Goal: Task Accomplishment & Management: Manage account settings

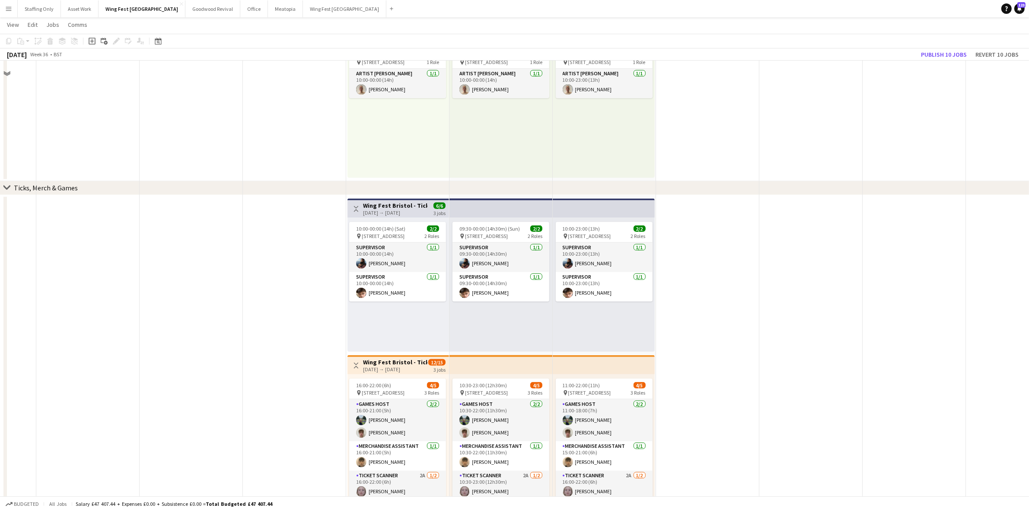
scroll to position [1135, 0]
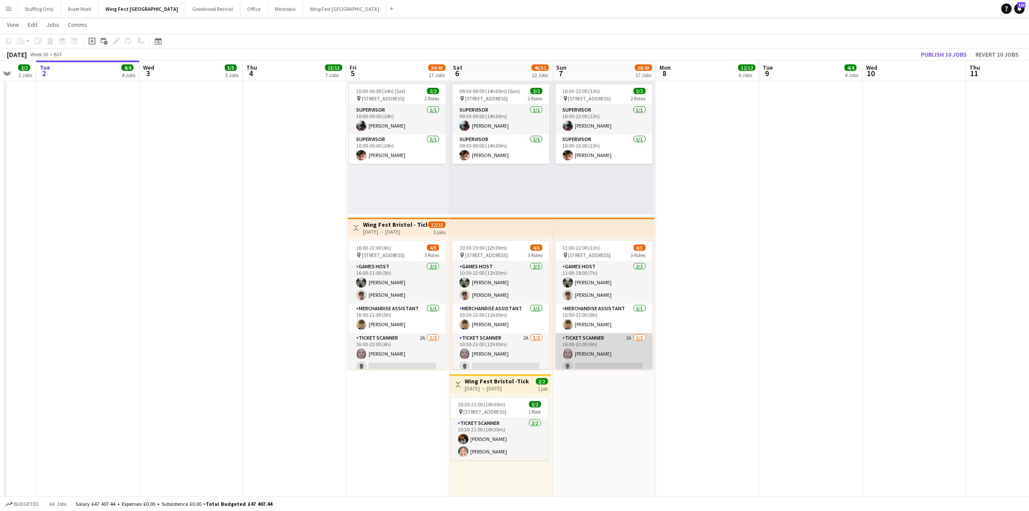
click at [615, 344] on app-card-role "Ticket Scanner 2A [DATE] 16:00-22:00 (6h) [PERSON_NAME] single-neutral-actions" at bounding box center [604, 354] width 97 height 42
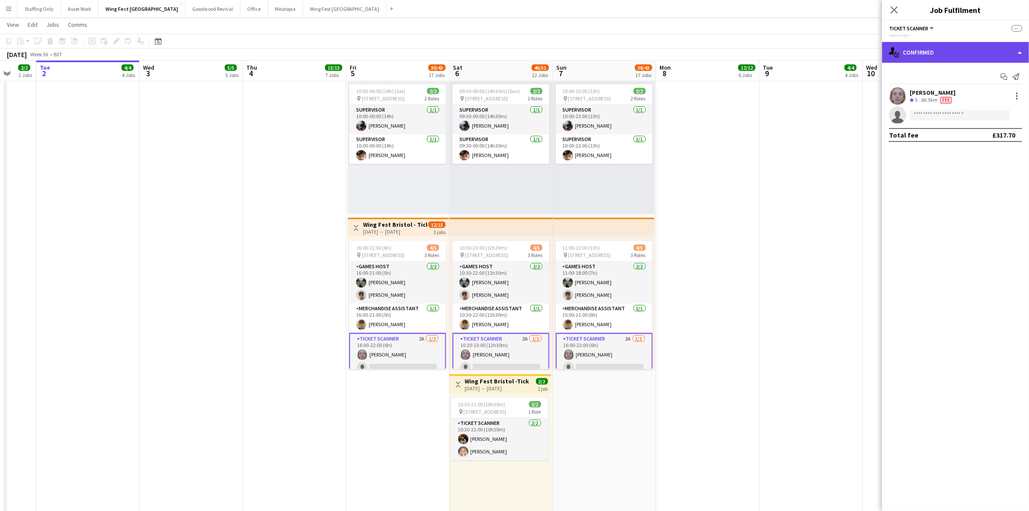
click at [937, 54] on div "single-neutral-actions-check-2 Confirmed" at bounding box center [955, 52] width 147 height 21
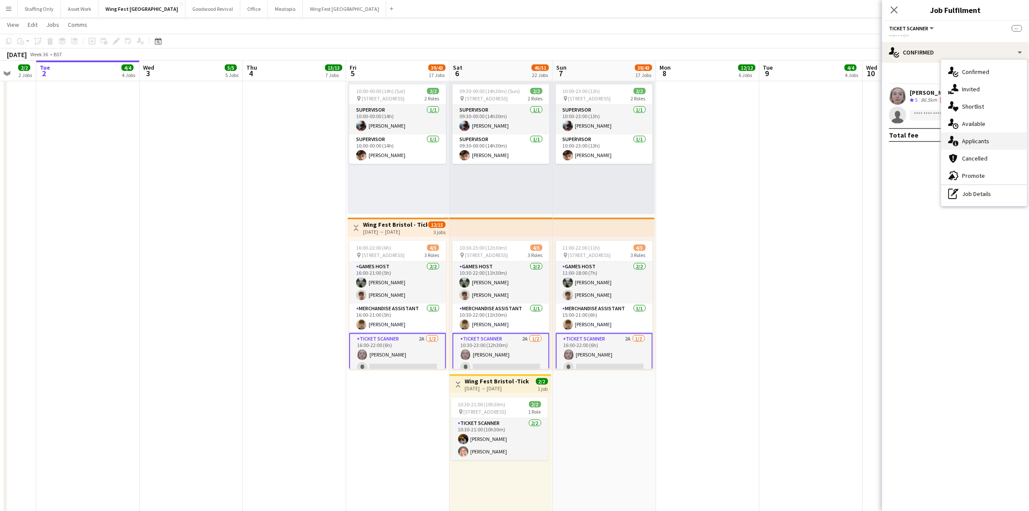
click at [987, 141] on span "Applicants" at bounding box center [975, 141] width 27 height 8
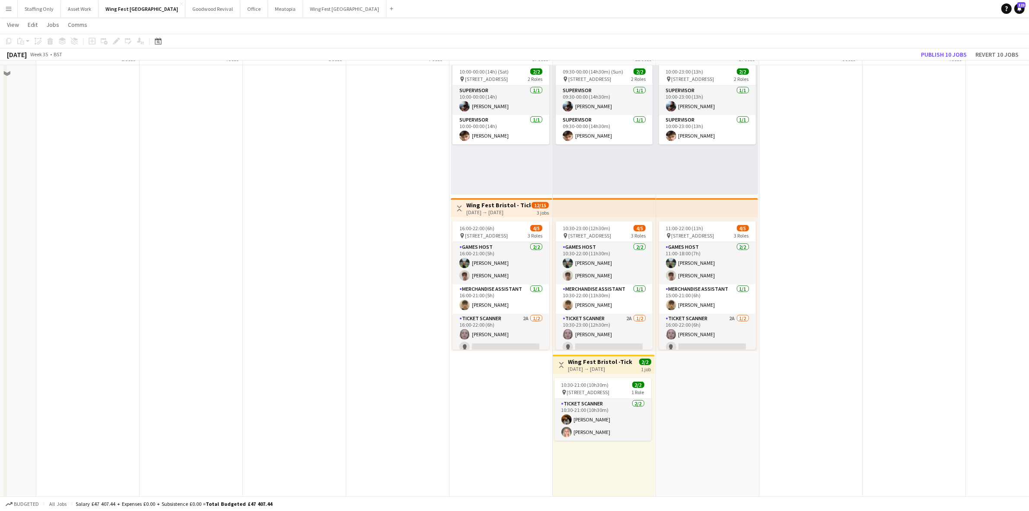
scroll to position [1189, 0]
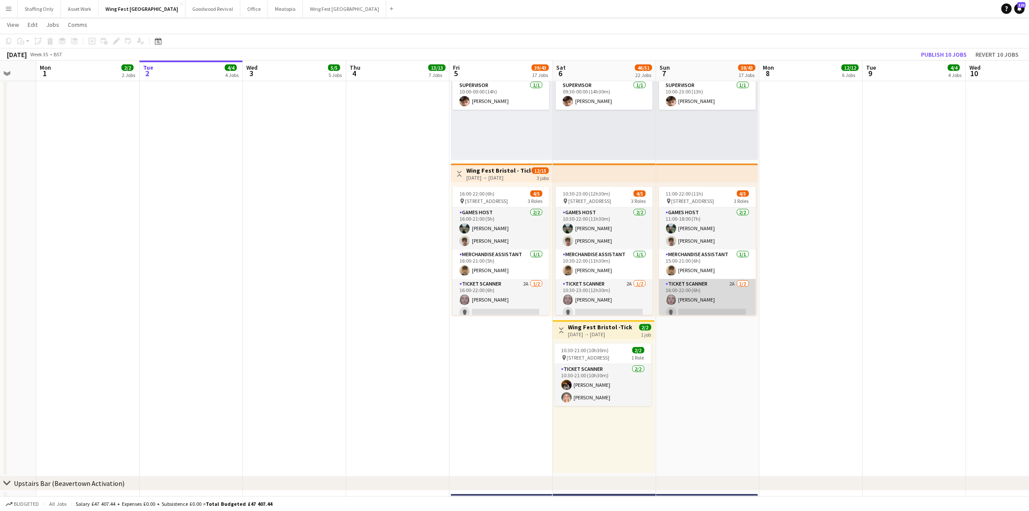
click at [710, 284] on app-card-role "Ticket Scanner 2A [DATE] 16:00-22:00 (6h) [PERSON_NAME] single-neutral-actions" at bounding box center [707, 300] width 97 height 42
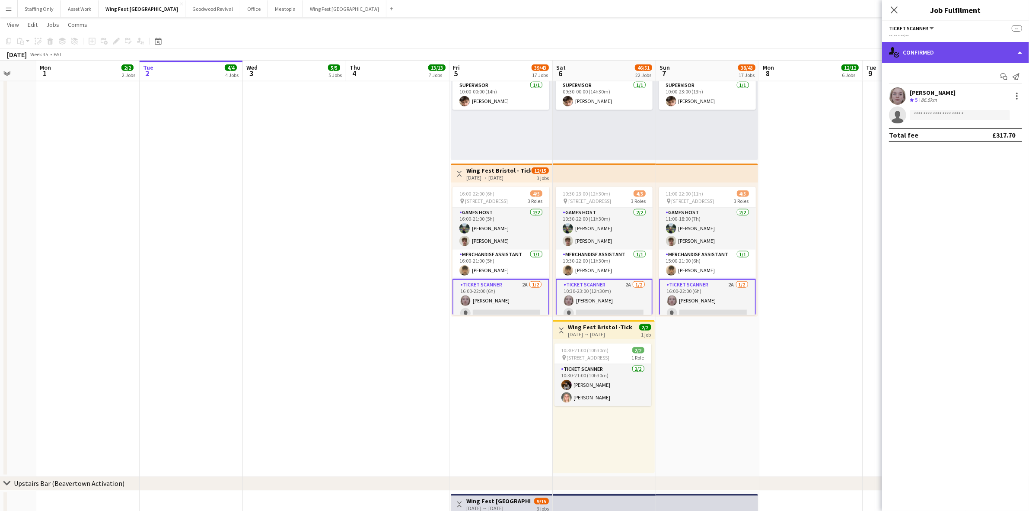
click at [947, 58] on div "single-neutral-actions-check-2 Confirmed" at bounding box center [955, 52] width 147 height 21
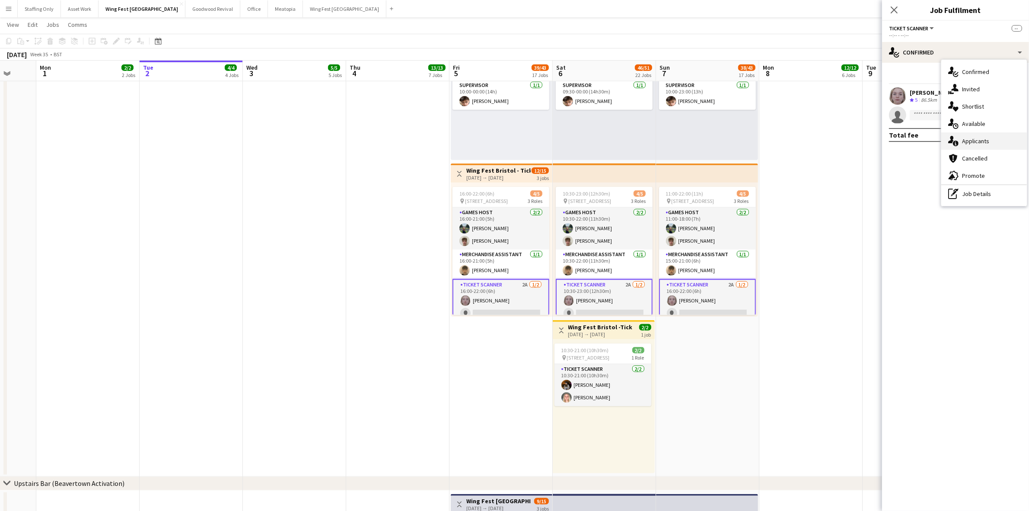
click at [988, 141] on span "Applicants" at bounding box center [975, 141] width 27 height 8
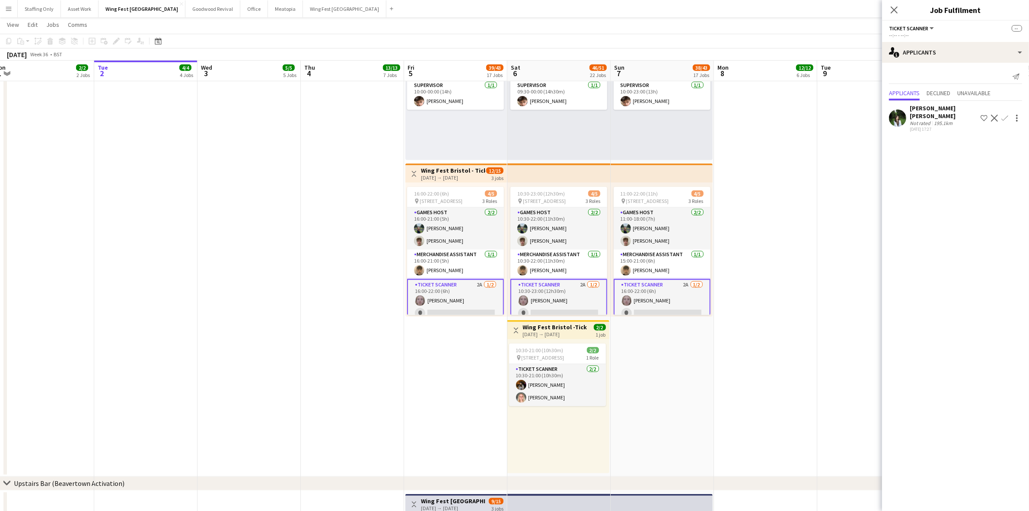
scroll to position [0, 247]
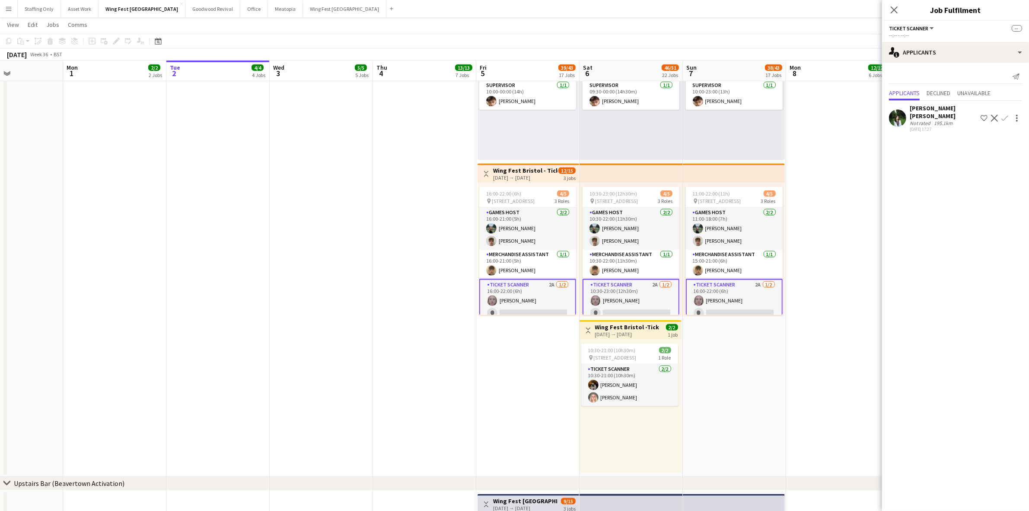
drag, startPoint x: 798, startPoint y: 234, endPoint x: 758, endPoint y: 231, distance: 40.3
click at [758, 231] on app-calendar-viewport "Fri 29 Sat 30 Sun 31 Mon 1 2/2 2 Jobs Tue 2 4/4 4 Jobs Wed 3 5/5 5 Jobs Thu 4 1…" at bounding box center [514, 443] width 1029 height 3196
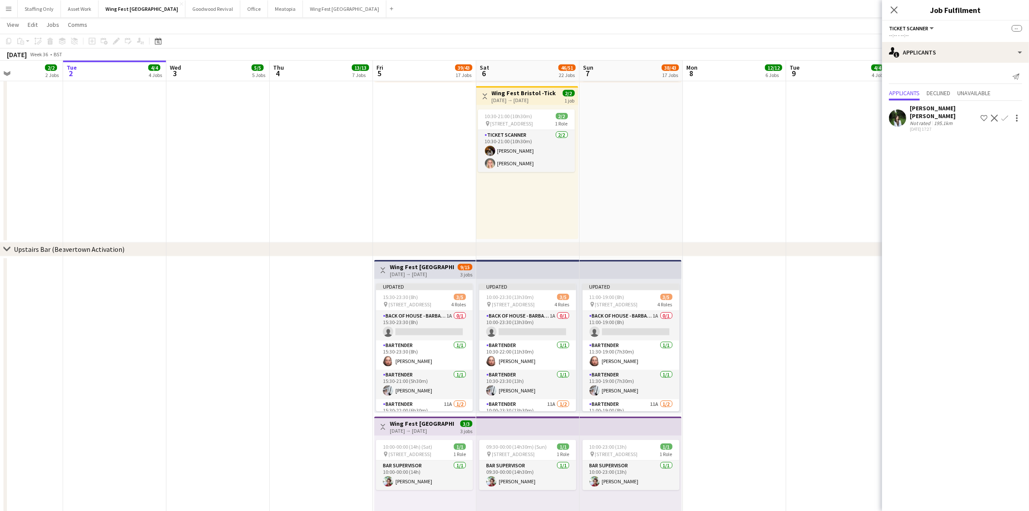
scroll to position [1459, 0]
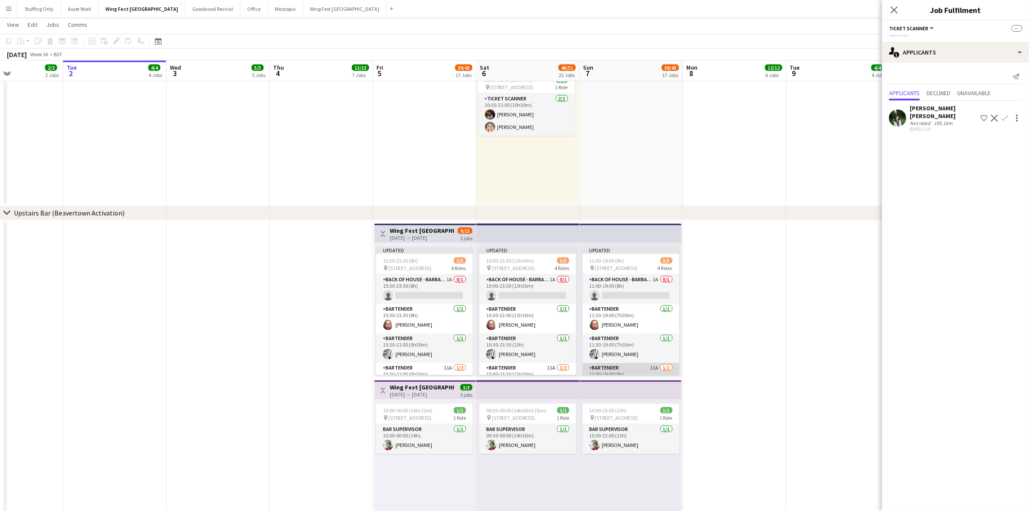
click at [637, 371] on app-card-role "Bartender 11A 1/2 11:00-19:00 (8h) Jonathan Garrido single-neutral-actions" at bounding box center [631, 384] width 97 height 42
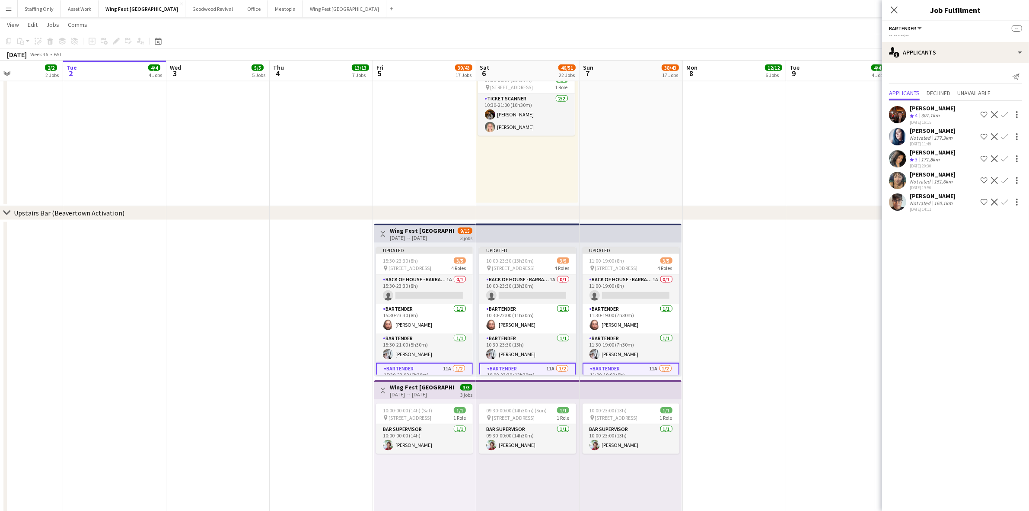
click at [898, 180] on app-user-avatar at bounding box center [897, 180] width 17 height 17
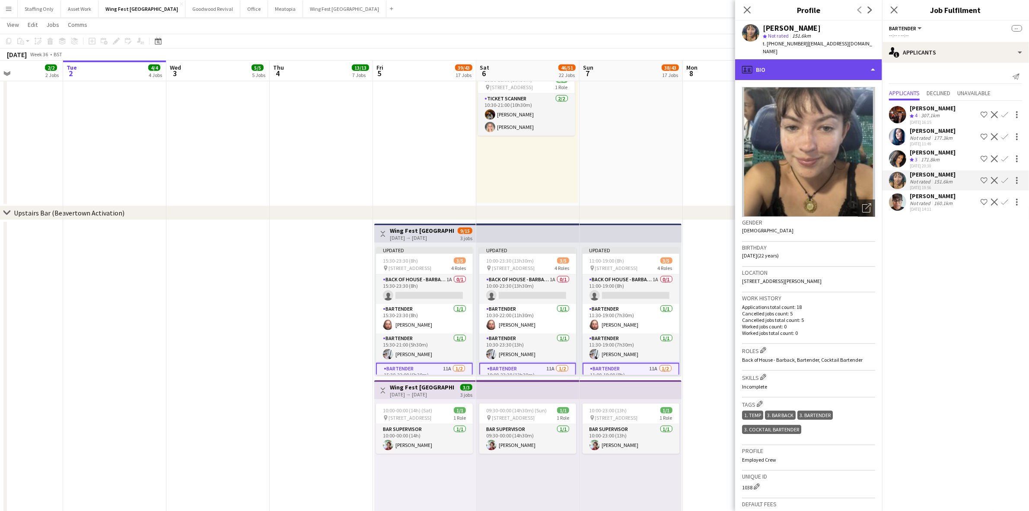
click at [804, 60] on div "profile Bio" at bounding box center [808, 69] width 147 height 21
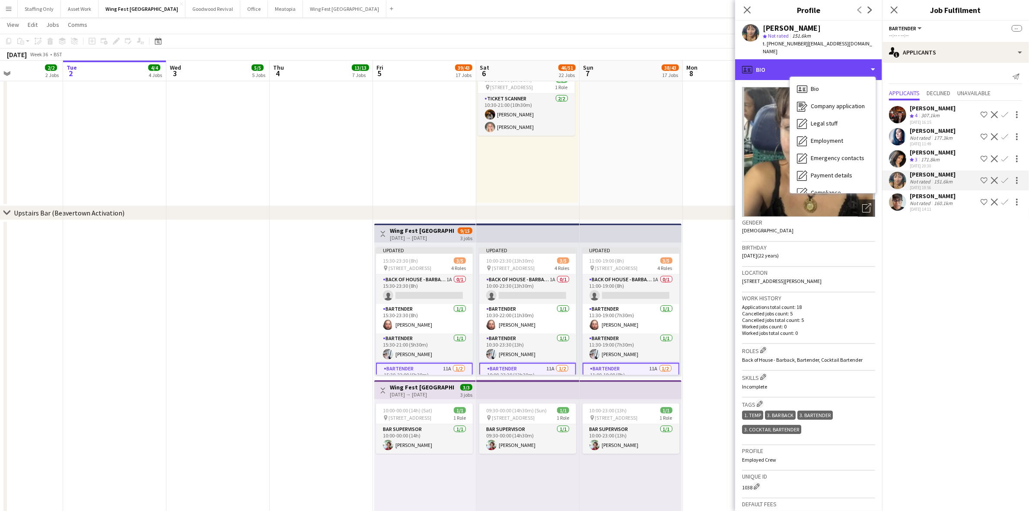
scroll to position [54, 0]
click at [842, 167] on div "Feedback Feedback" at bounding box center [833, 173] width 86 height 17
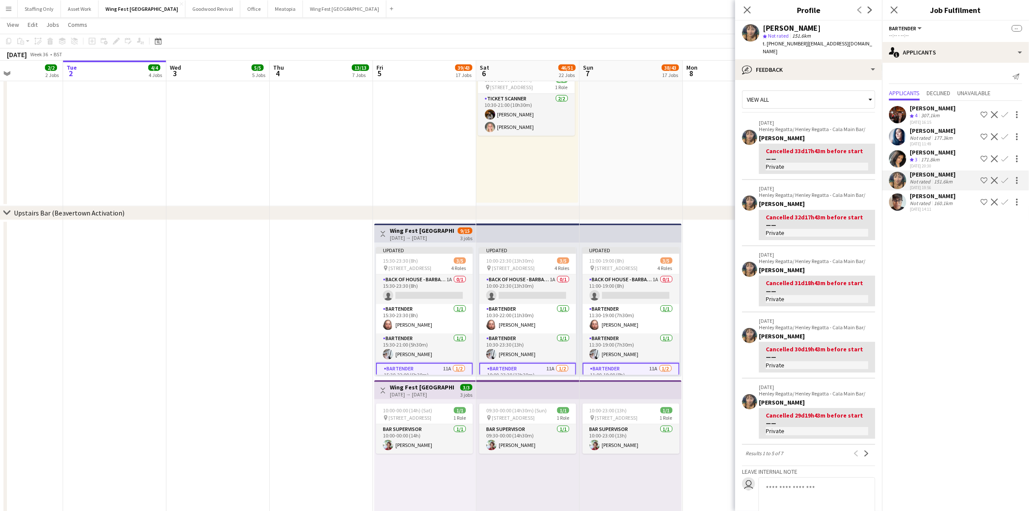
click at [897, 136] on app-user-avatar at bounding box center [897, 136] width 17 height 17
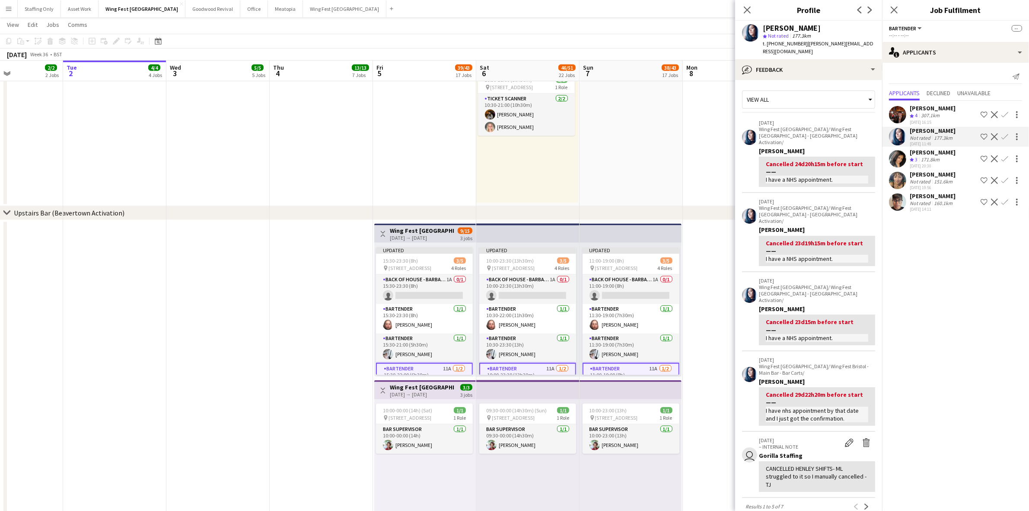
click at [994, 137] on app-icon "Decline" at bounding box center [994, 136] width 7 height 7
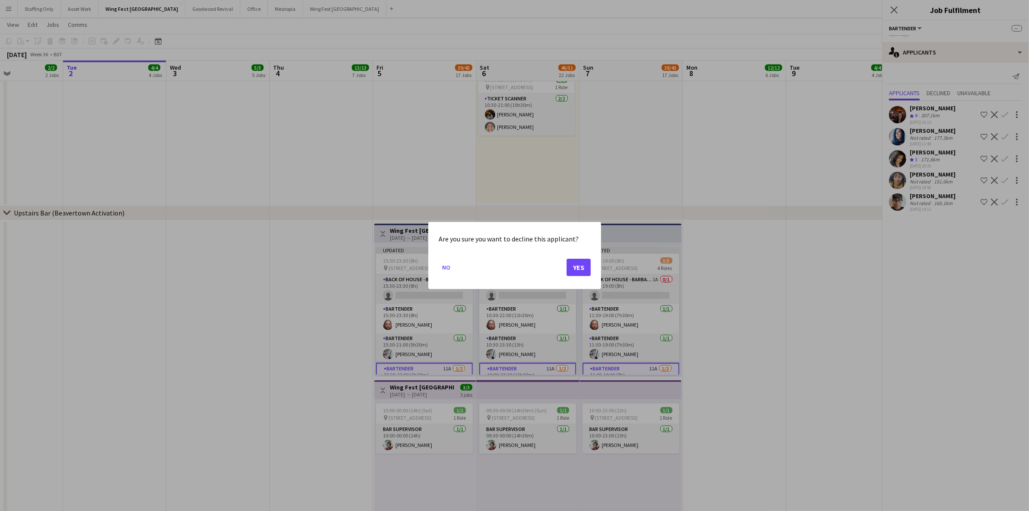
scroll to position [0, 0]
click at [582, 266] on button "Yes" at bounding box center [579, 267] width 24 height 17
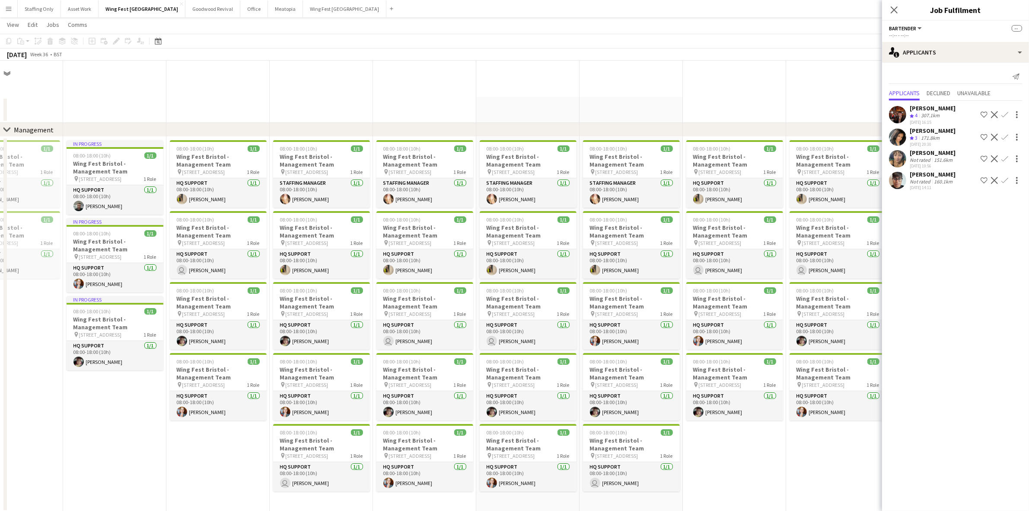
scroll to position [1459, 0]
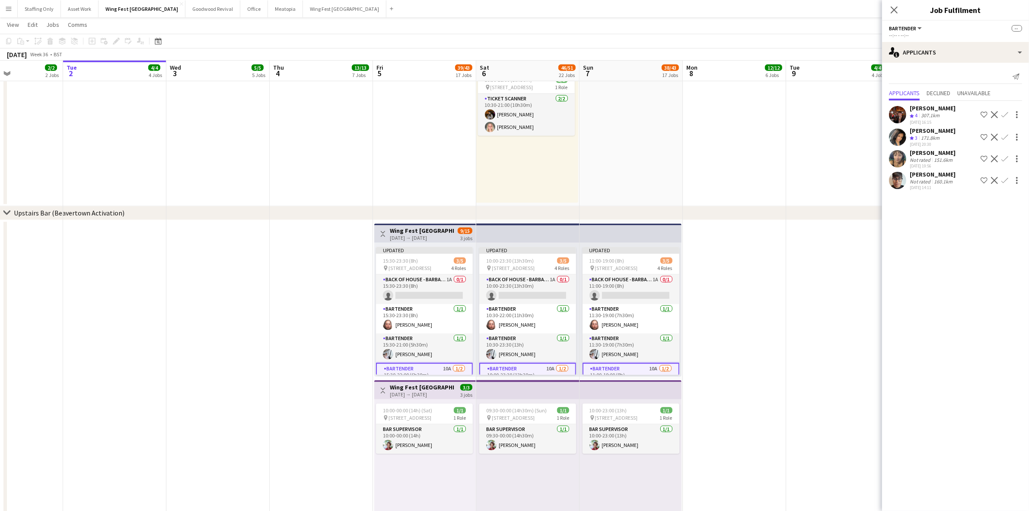
click at [996, 113] on app-icon "Decline" at bounding box center [994, 114] width 7 height 7
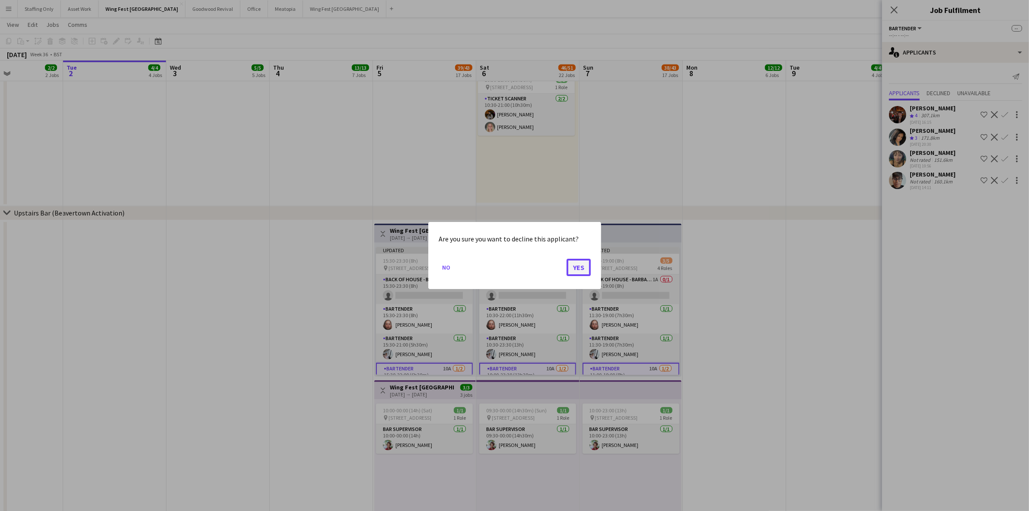
click at [577, 265] on button "Yes" at bounding box center [579, 267] width 24 height 17
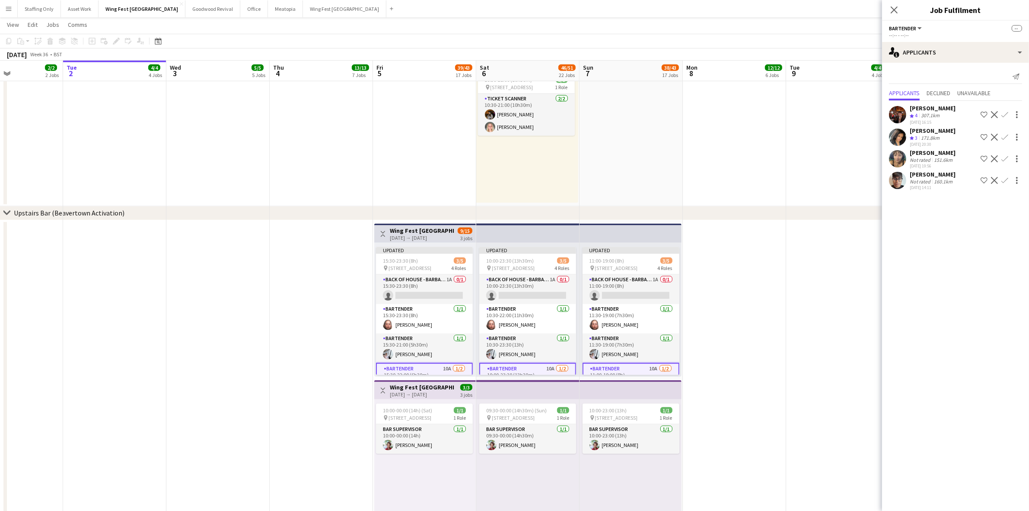
scroll to position [1459, 0]
click at [895, 110] on app-user-avatar at bounding box center [897, 114] width 17 height 17
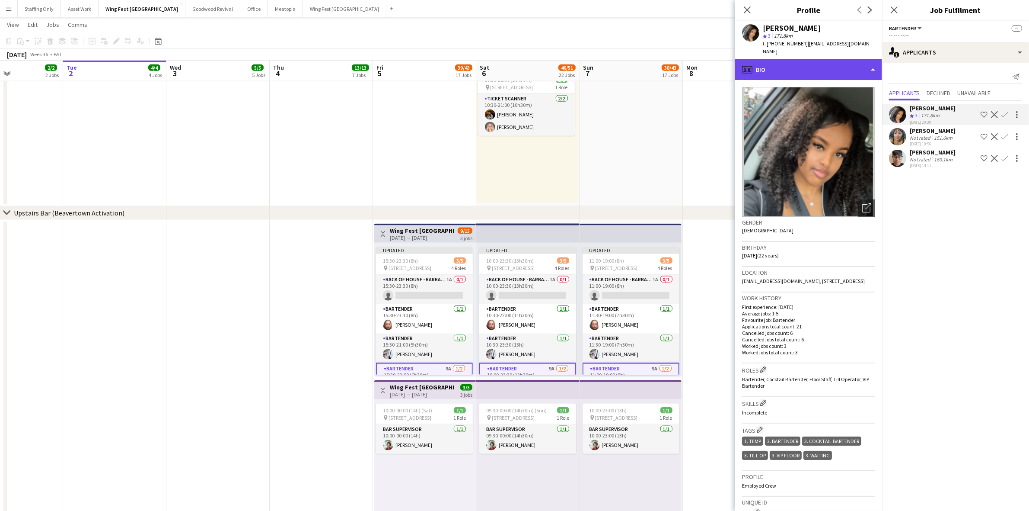
click at [797, 61] on div "profile Bio" at bounding box center [808, 69] width 147 height 21
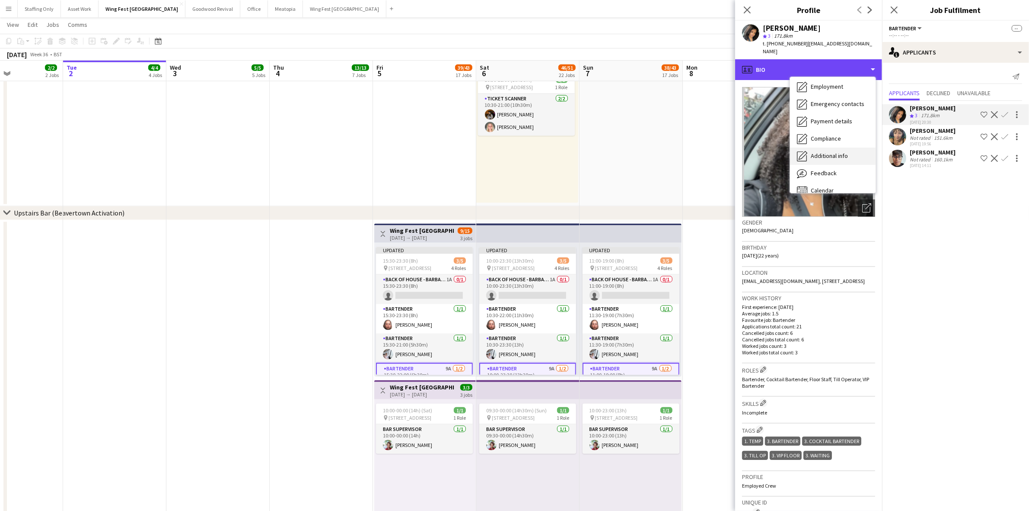
scroll to position [64, 0]
click at [833, 160] on span "Feedback" at bounding box center [824, 164] width 26 height 8
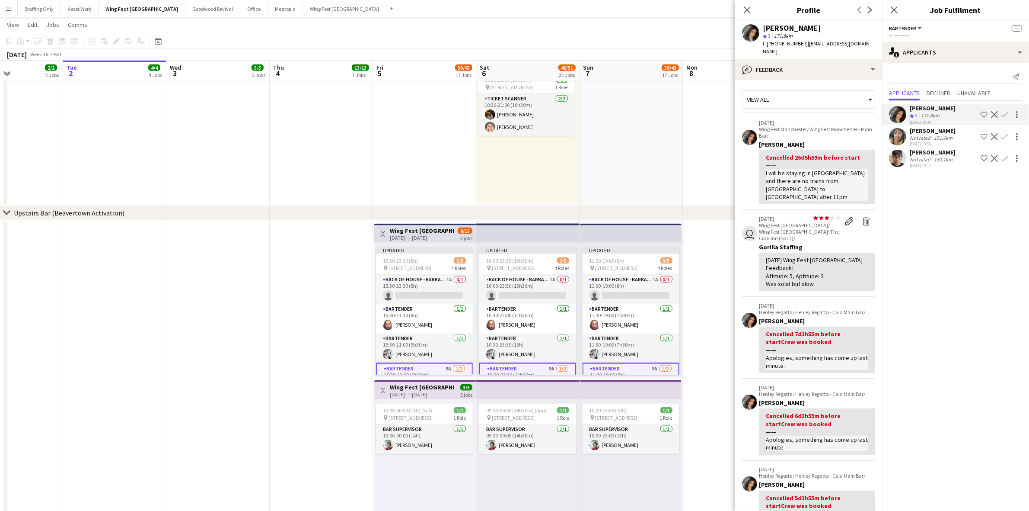
click at [896, 163] on app-user-avatar at bounding box center [897, 158] width 17 height 17
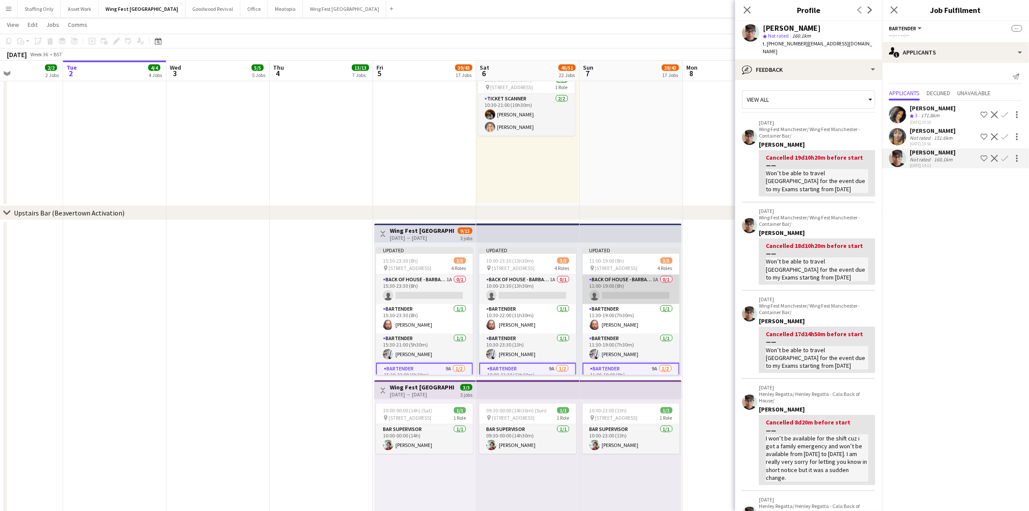
click at [616, 285] on app-card-role "Back of House - Barback 1A 0/1 11:00-19:00 (8h) single-neutral-actions" at bounding box center [631, 289] width 97 height 29
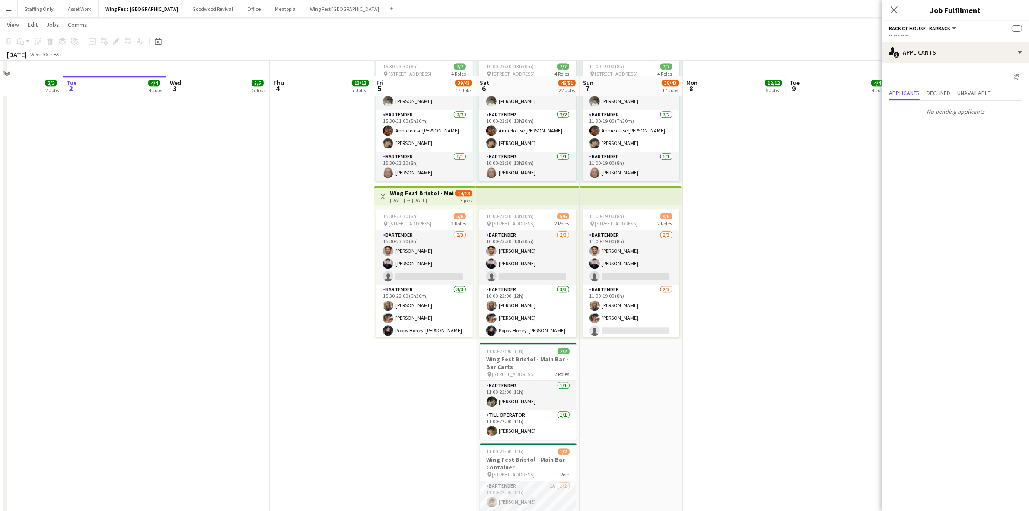
scroll to position [2733, 0]
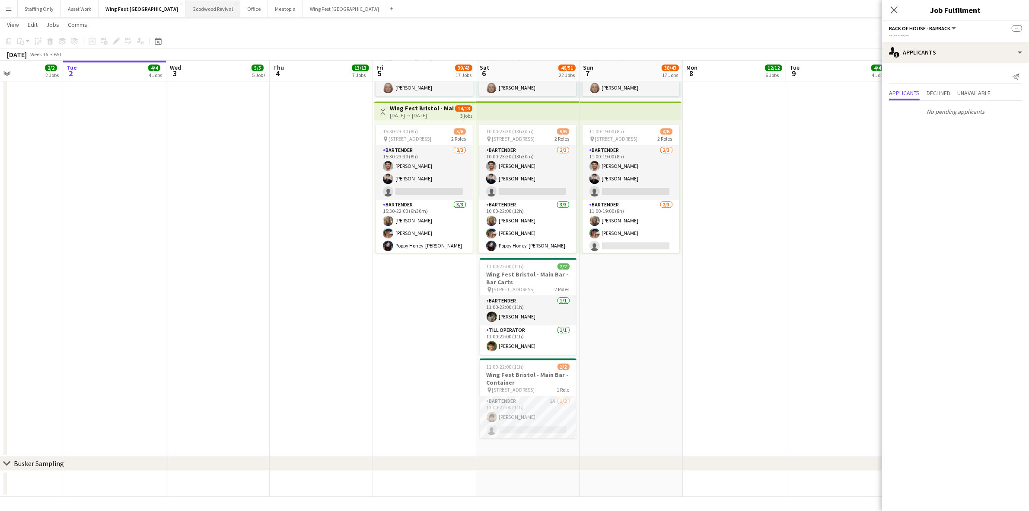
click at [185, 10] on button "Goodwood Revival Close" at bounding box center [212, 8] width 55 height 17
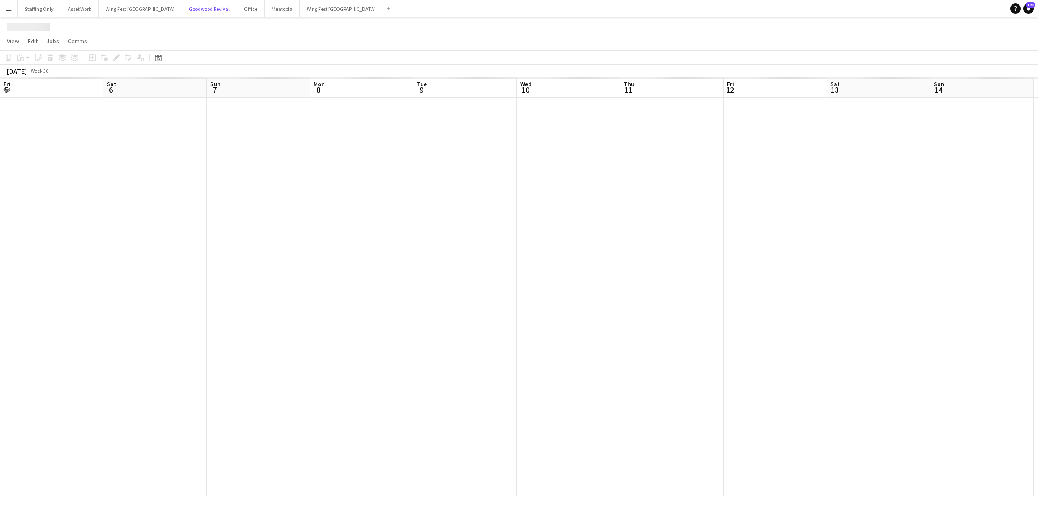
scroll to position [0, 282]
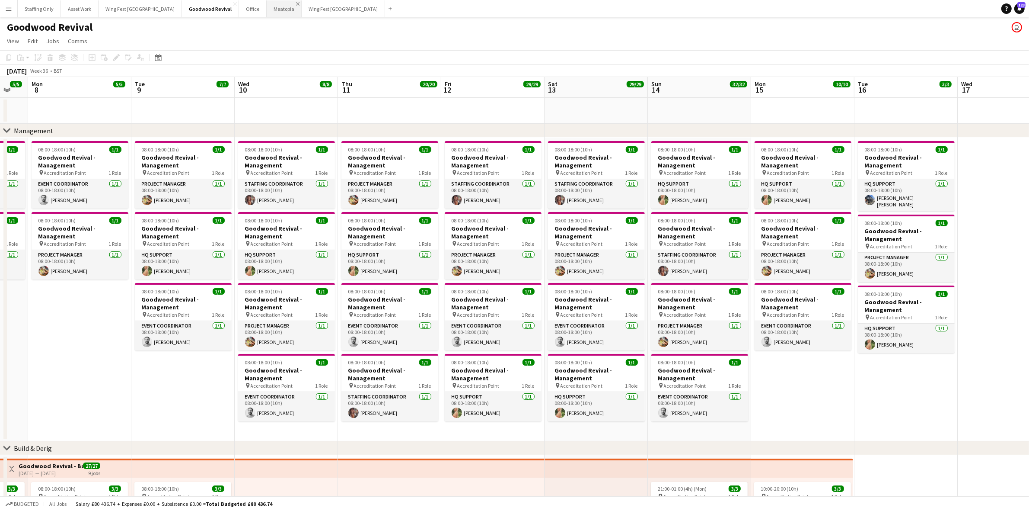
click at [296, 3] on app-icon "Close" at bounding box center [297, 3] width 3 height 3
click at [267, 11] on button "Wing Fest Manchester Close" at bounding box center [308, 8] width 83 height 17
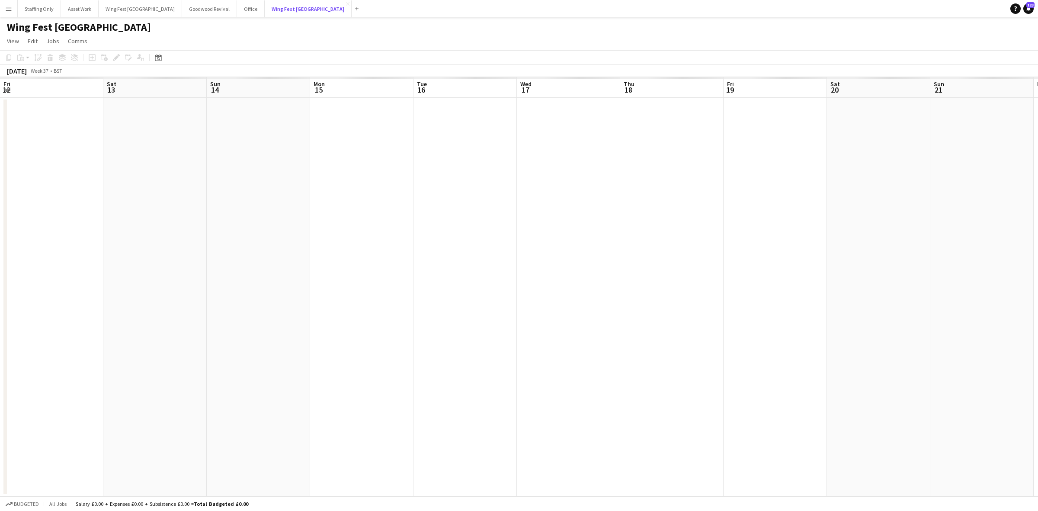
scroll to position [0, 294]
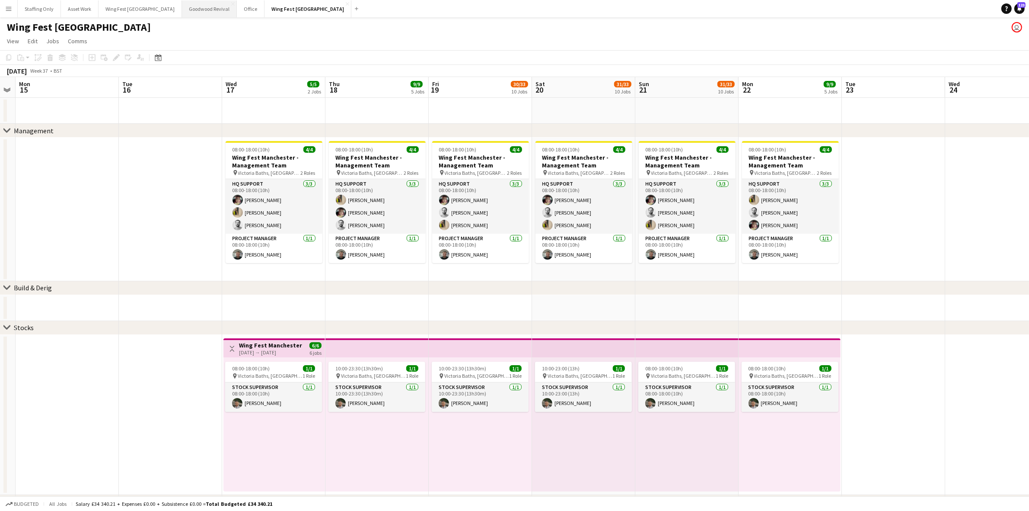
click at [182, 7] on button "Goodwood Revival Close" at bounding box center [209, 8] width 55 height 17
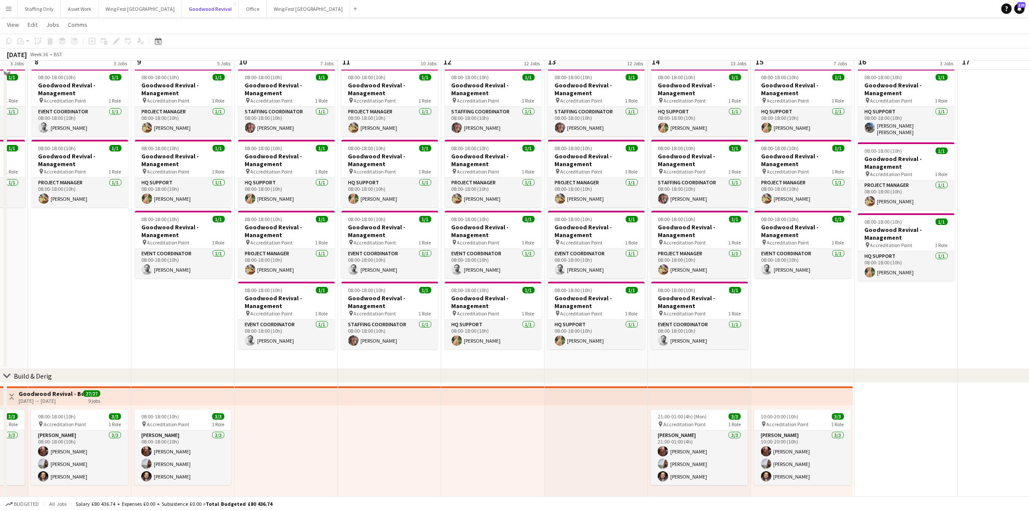
scroll to position [54, 0]
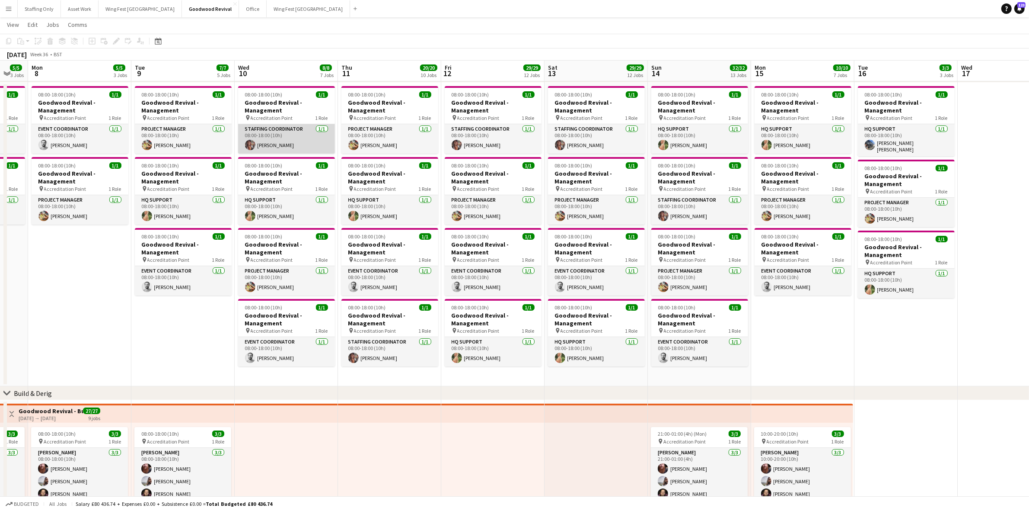
drag, startPoint x: 275, startPoint y: 134, endPoint x: 316, endPoint y: 141, distance: 41.6
click at [275, 133] on app-card-role "Staffing Coordinator 1/1 08:00-18:00 (10h) Tara Jacobson" at bounding box center [286, 138] width 97 height 29
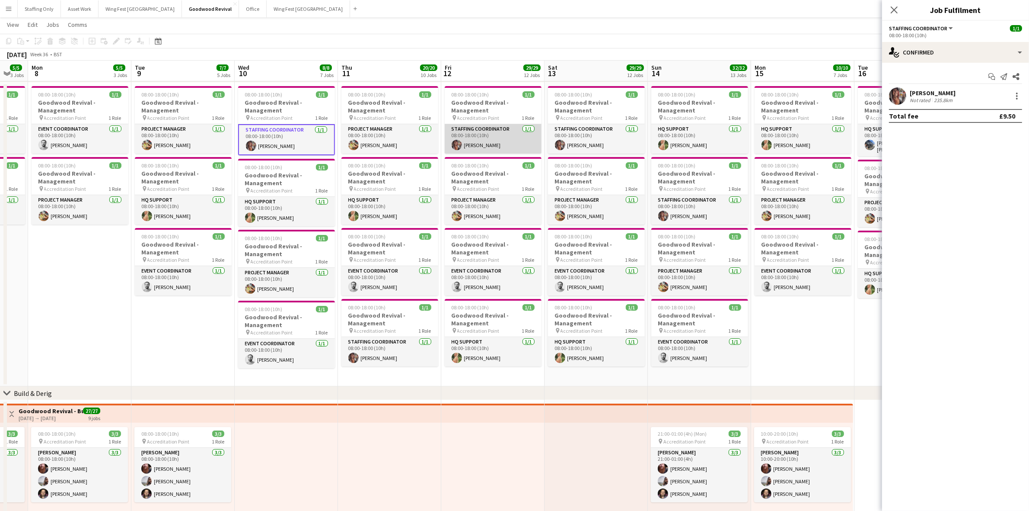
click at [467, 140] on app-card-role "Staffing Coordinator 1/1 08:00-18:00 (10h) Tara Jacobson" at bounding box center [493, 138] width 97 height 29
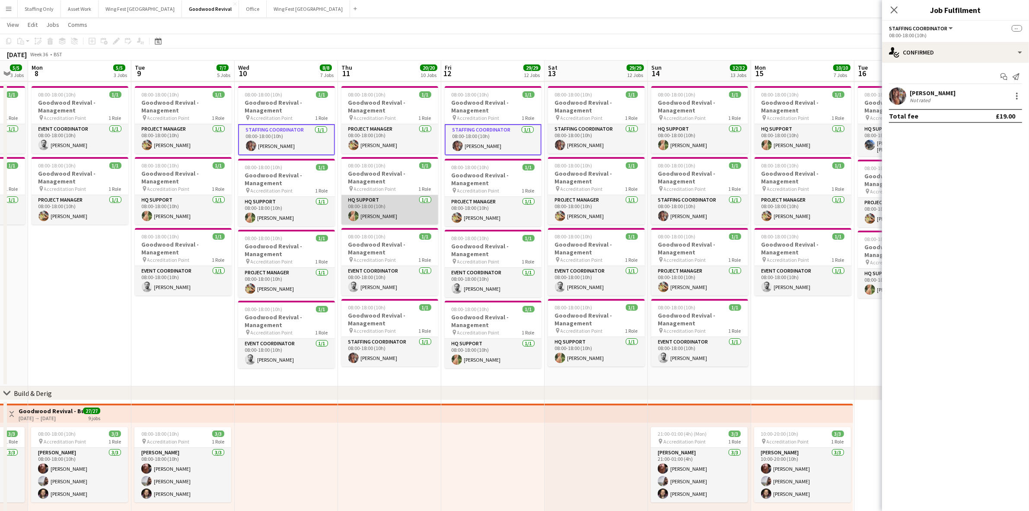
scroll to position [0, 281]
click at [383, 352] on app-card-role "Staffing Coordinator 1/1 08:00-18:00 (10h) Tara Jacobson" at bounding box center [390, 351] width 97 height 29
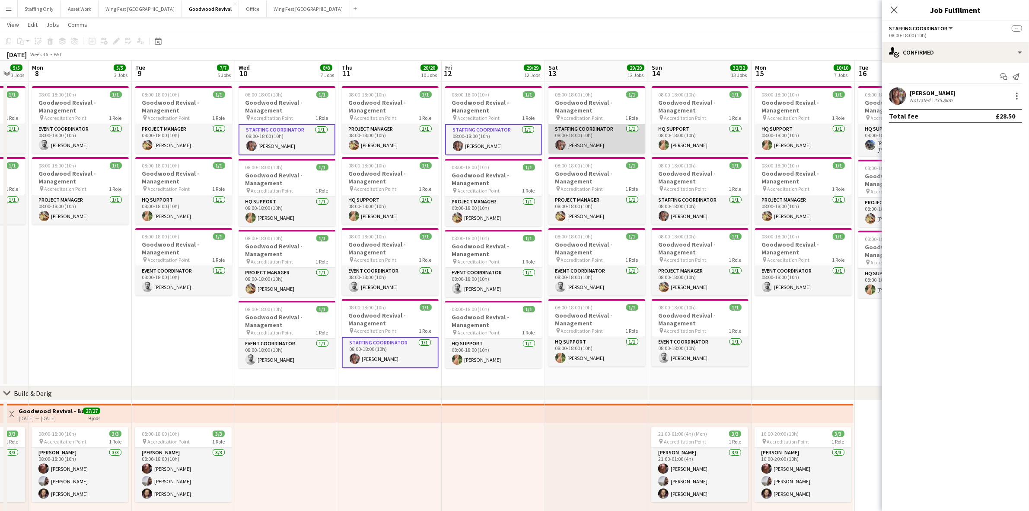
click at [598, 140] on app-card-role "Staffing Coordinator 1/1 08:00-18:00 (10h) Tara Jacobson" at bounding box center [597, 138] width 97 height 29
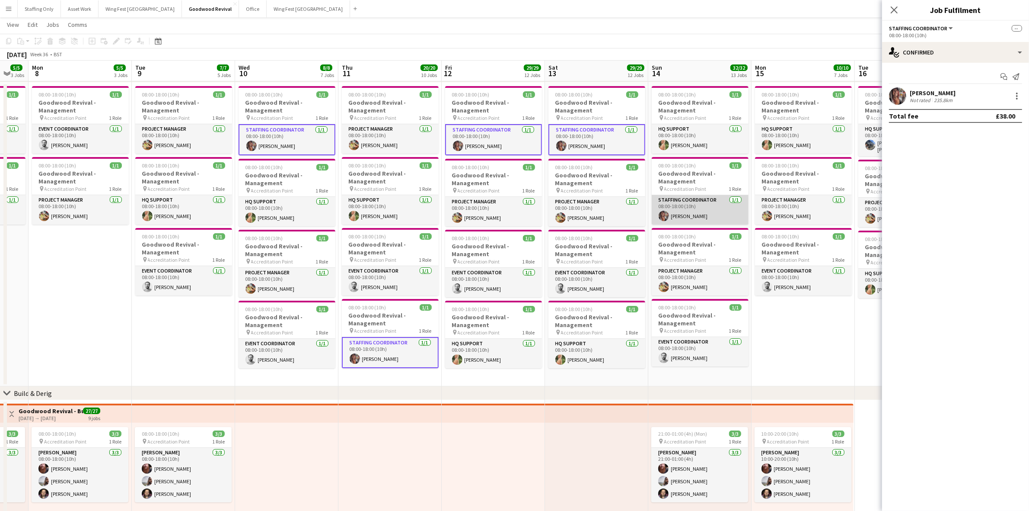
drag, startPoint x: 684, startPoint y: 206, endPoint x: 689, endPoint y: 215, distance: 10.5
click at [684, 208] on app-card-role "Staffing Coordinator 1/1 08:00-18:00 (10h) Tara Jacobson" at bounding box center [700, 209] width 97 height 29
click at [1021, 98] on div at bounding box center [1017, 96] width 10 height 10
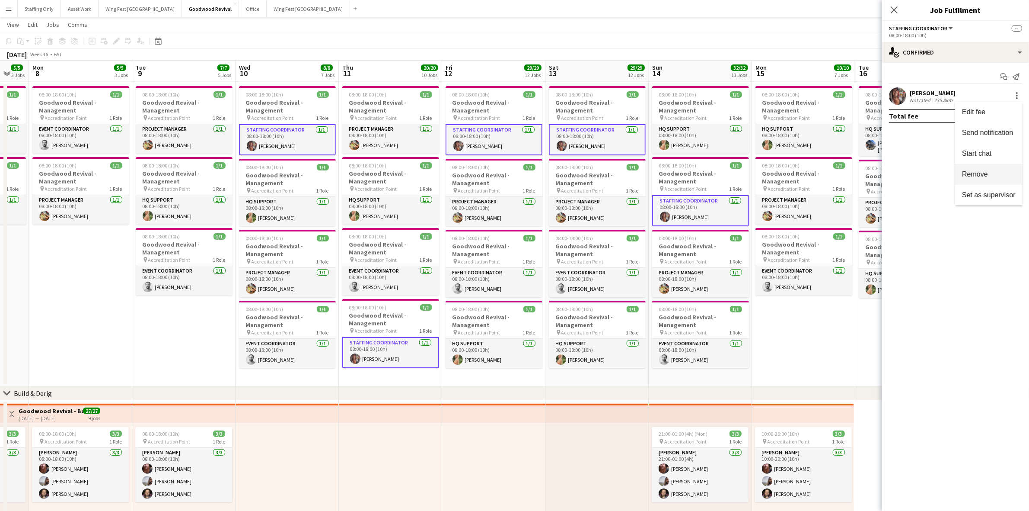
click at [984, 174] on span "Remove" at bounding box center [975, 173] width 26 height 7
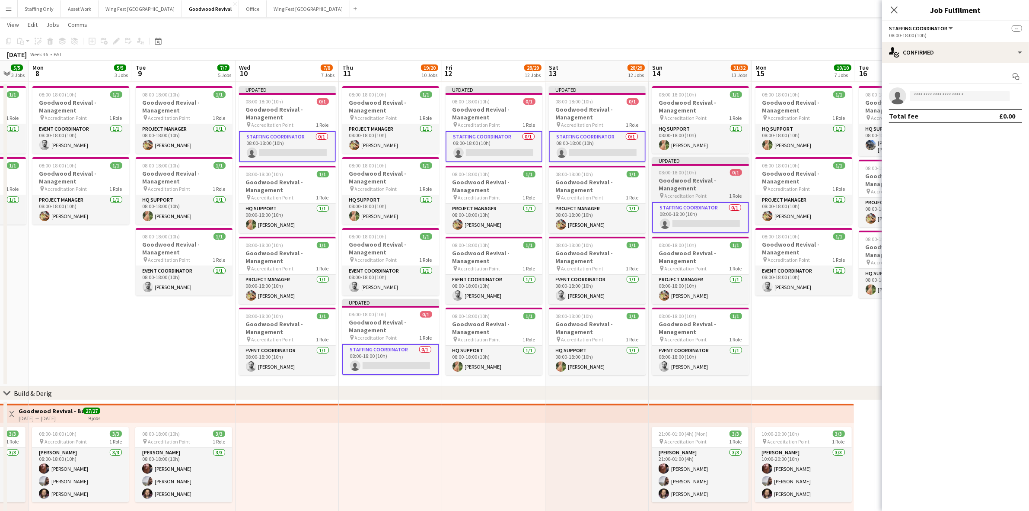
click at [693, 180] on h3 "Goodwood Revival - Management" at bounding box center [700, 184] width 97 height 16
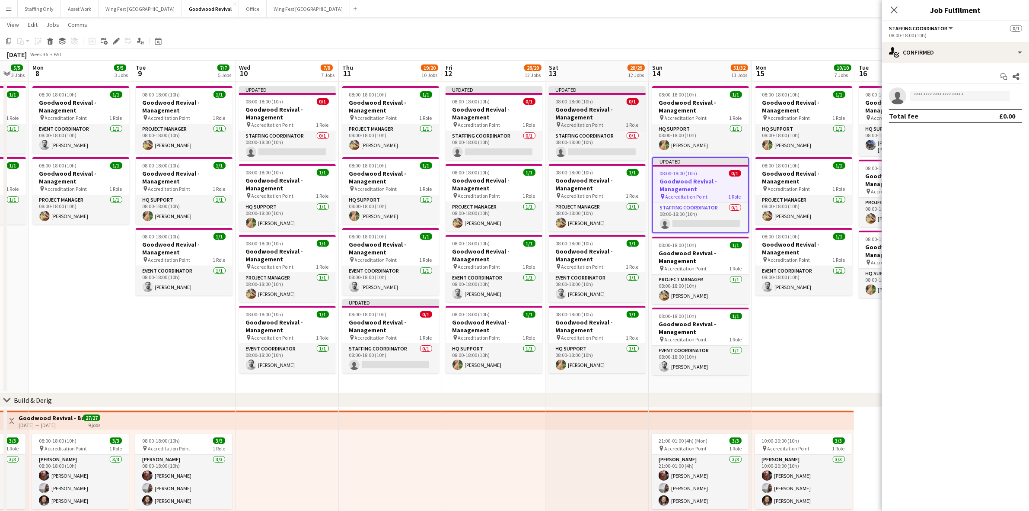
click at [608, 109] on h3 "Goodwood Revival - Management" at bounding box center [597, 113] width 97 height 16
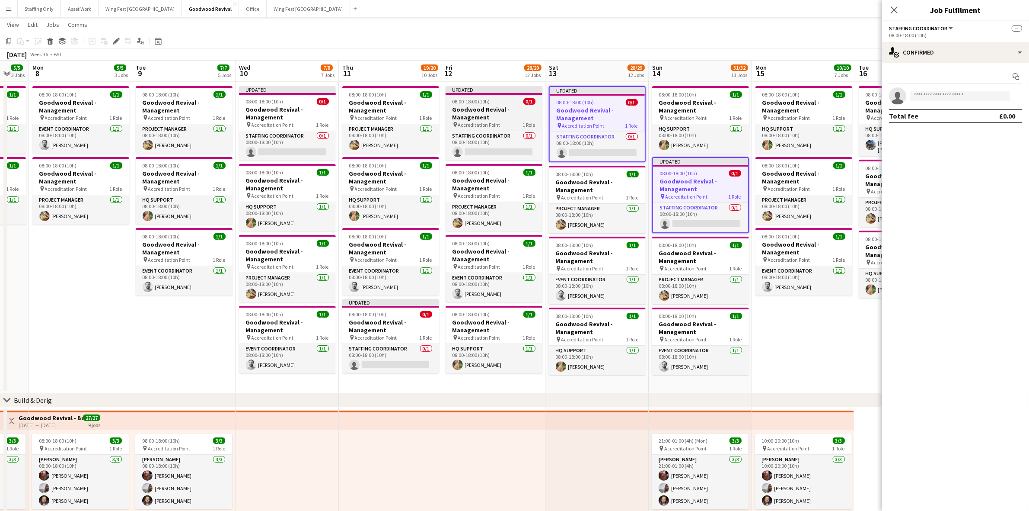
click at [504, 104] on div "08:00-18:00 (10h) 0/1" at bounding box center [494, 101] width 97 height 6
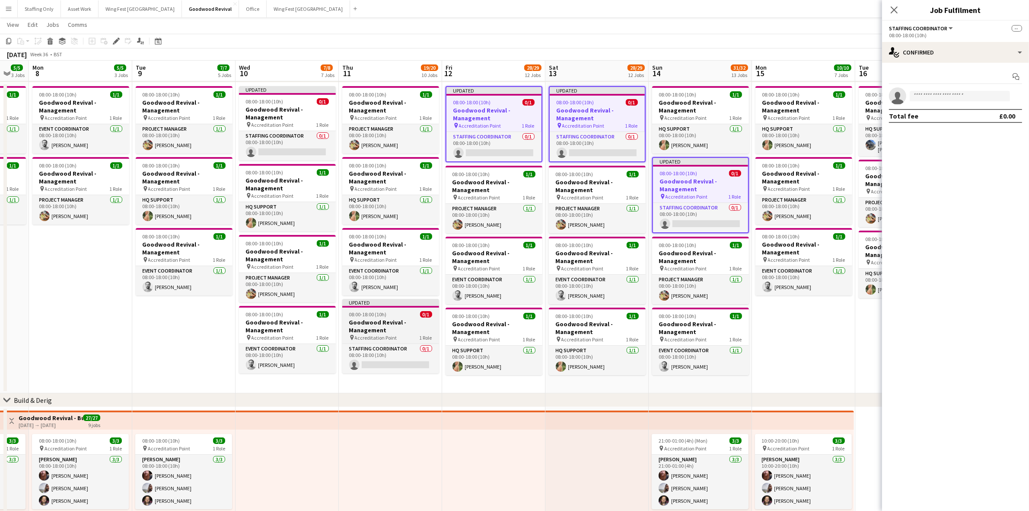
click at [375, 326] on h3 "Goodwood Revival - Management" at bounding box center [390, 326] width 97 height 16
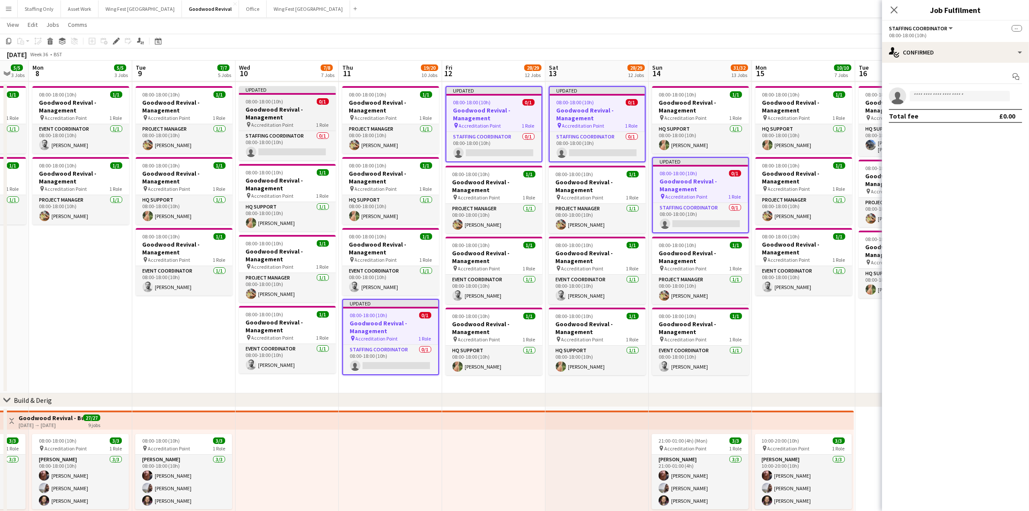
click at [293, 121] on div "pin Accreditation Point 1 Role" at bounding box center [287, 124] width 97 height 7
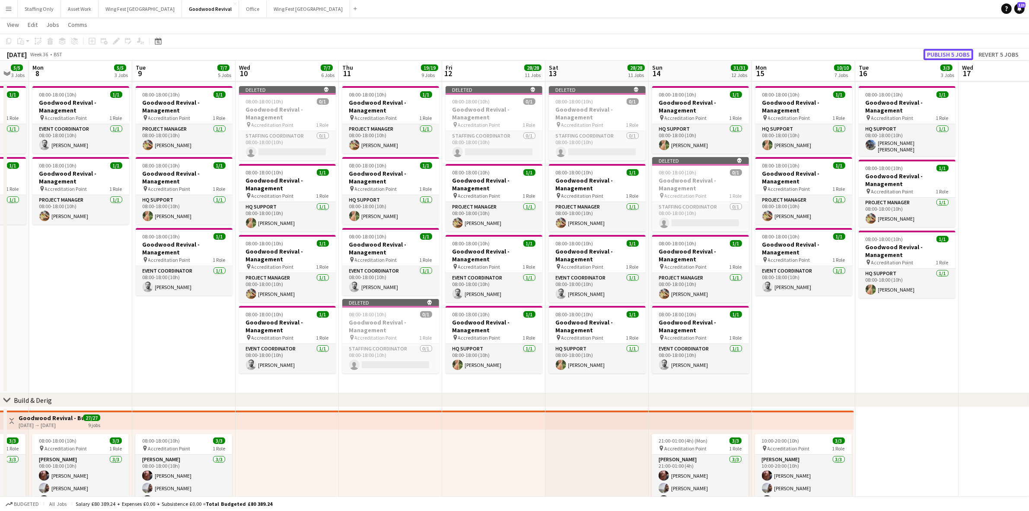
click at [965, 50] on button "Publish 5 jobs" at bounding box center [949, 54] width 50 height 11
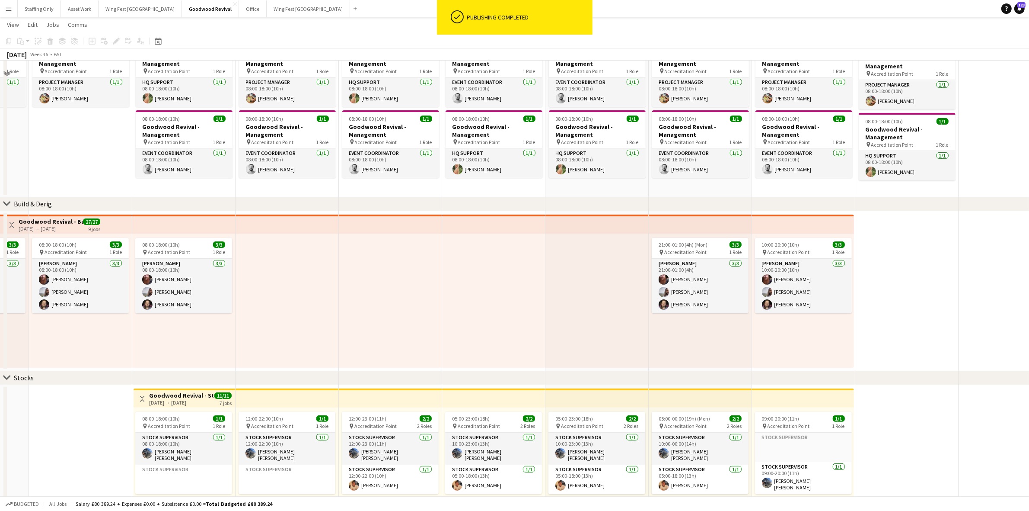
scroll to position [270, 0]
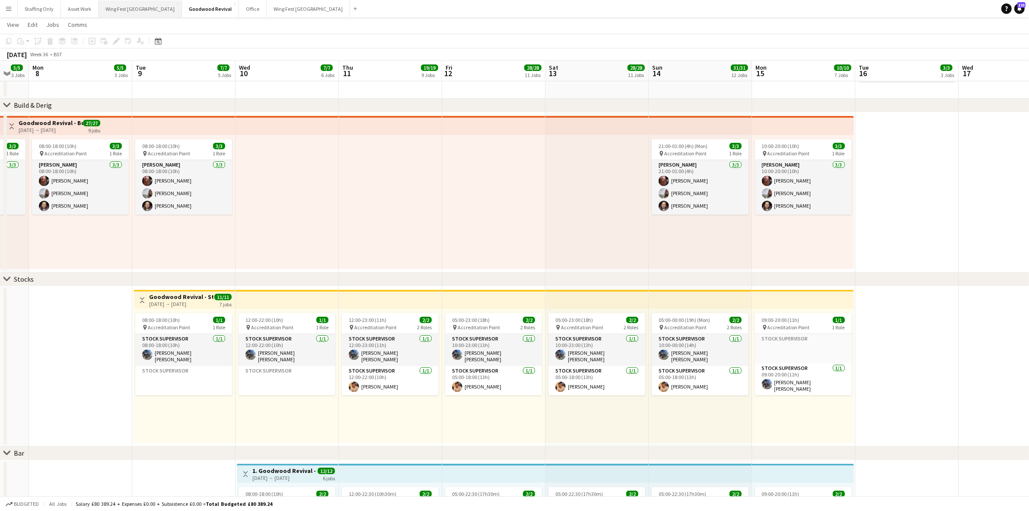
click at [107, 11] on button "Wing Fest Bristol Close" at bounding box center [140, 8] width 83 height 17
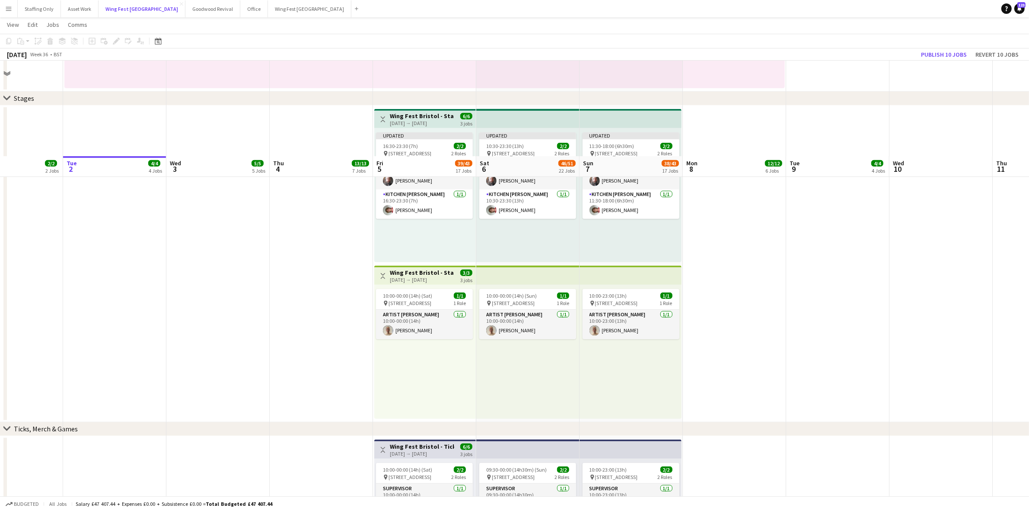
scroll to position [1027, 0]
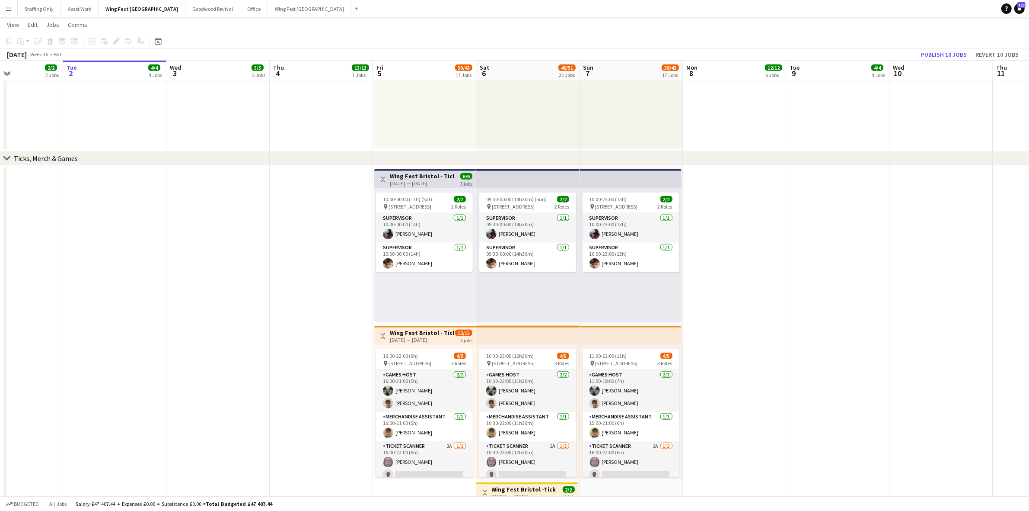
click at [7, 8] on app-icon "Menu" at bounding box center [8, 8] width 7 height 7
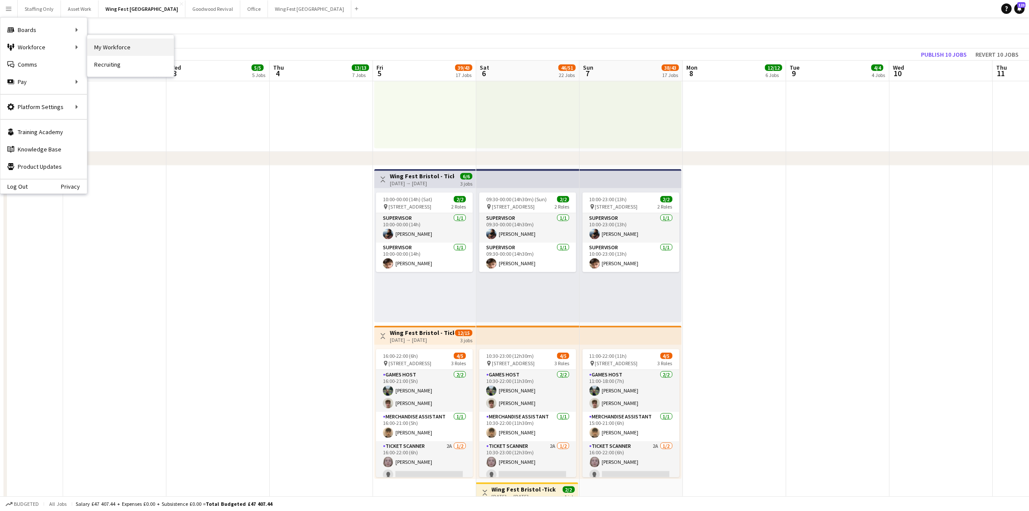
click at [126, 50] on link "My Workforce" at bounding box center [130, 46] width 86 height 17
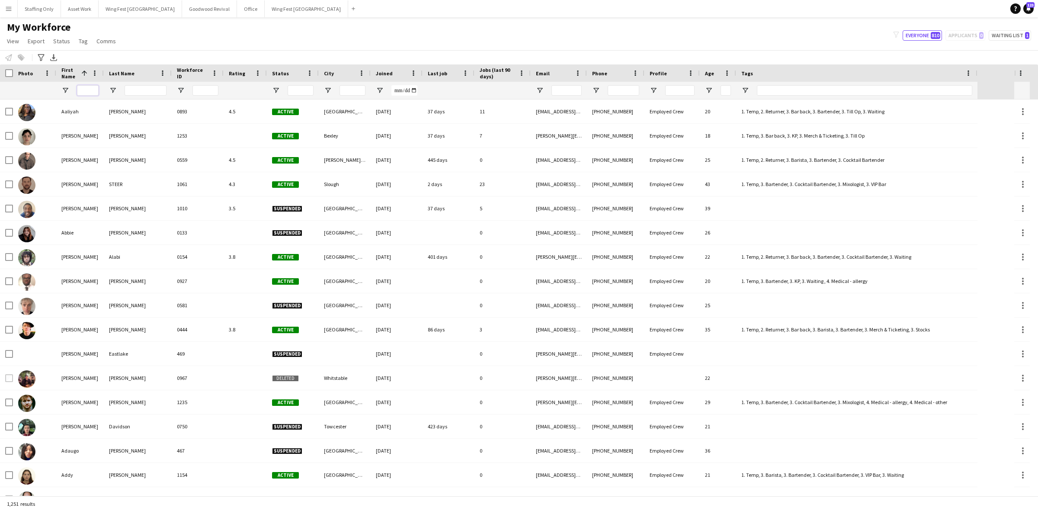
drag, startPoint x: 89, startPoint y: 91, endPoint x: 99, endPoint y: 89, distance: 9.8
click at [89, 91] on input "First Name Filter Input" at bounding box center [88, 90] width 22 height 10
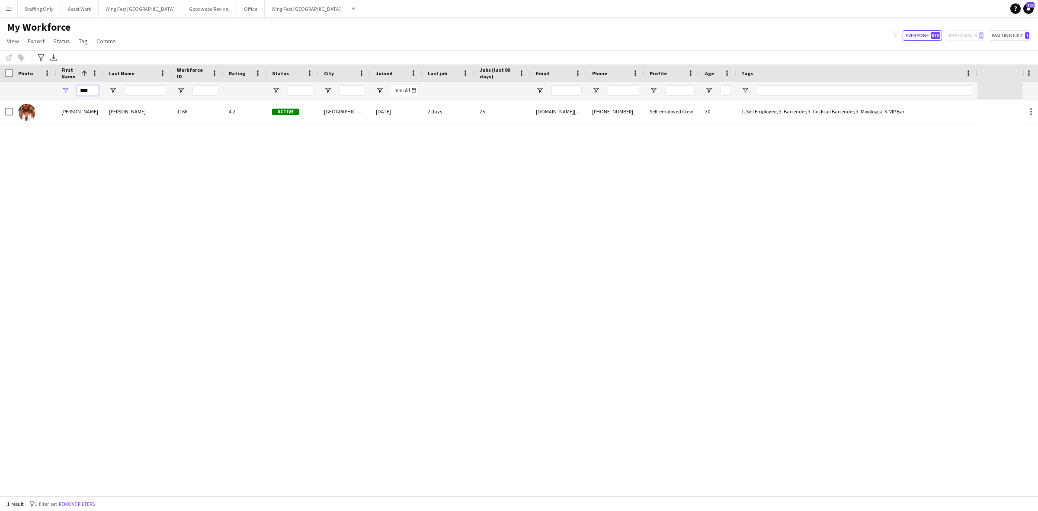
type input "****"
